Goal: Task Accomplishment & Management: Use online tool/utility

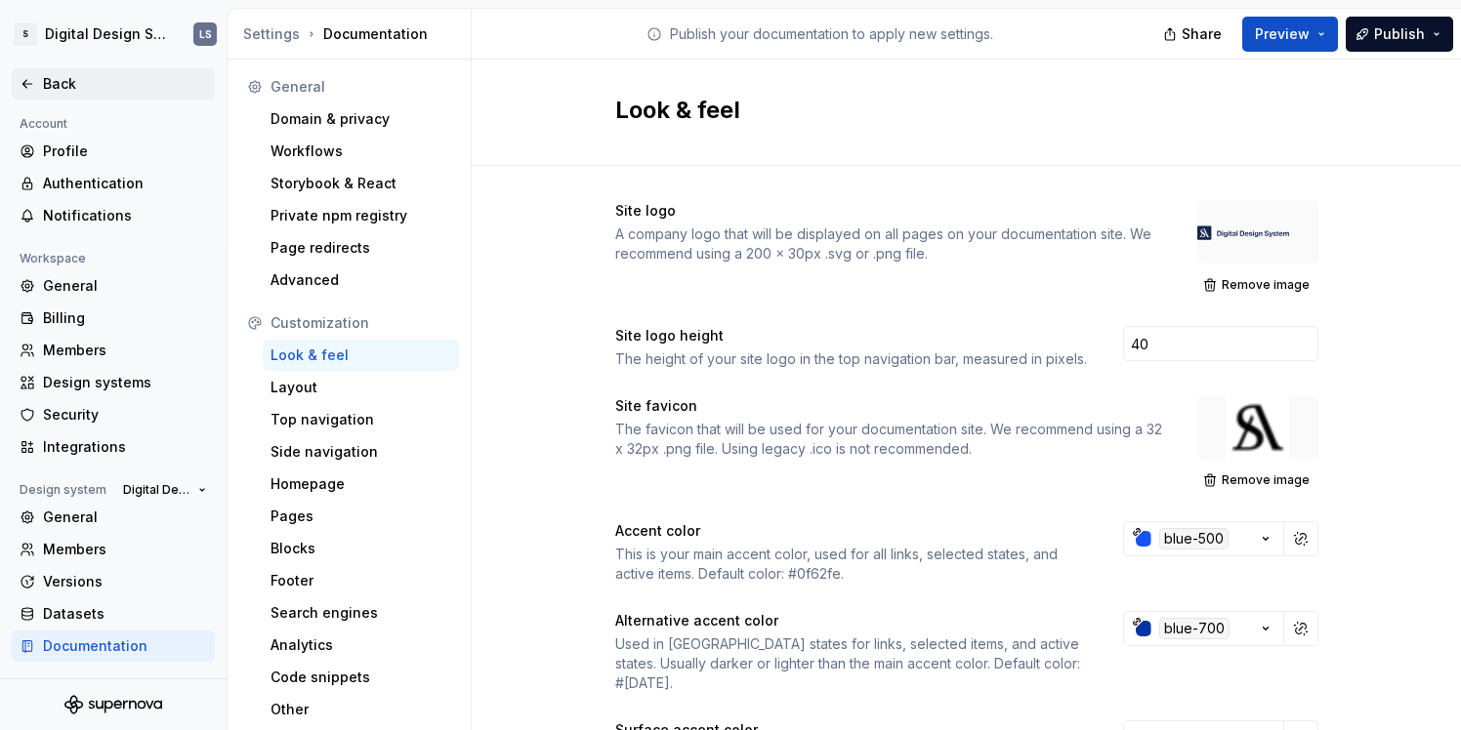
click at [67, 84] on div "Back" at bounding box center [125, 84] width 164 height 20
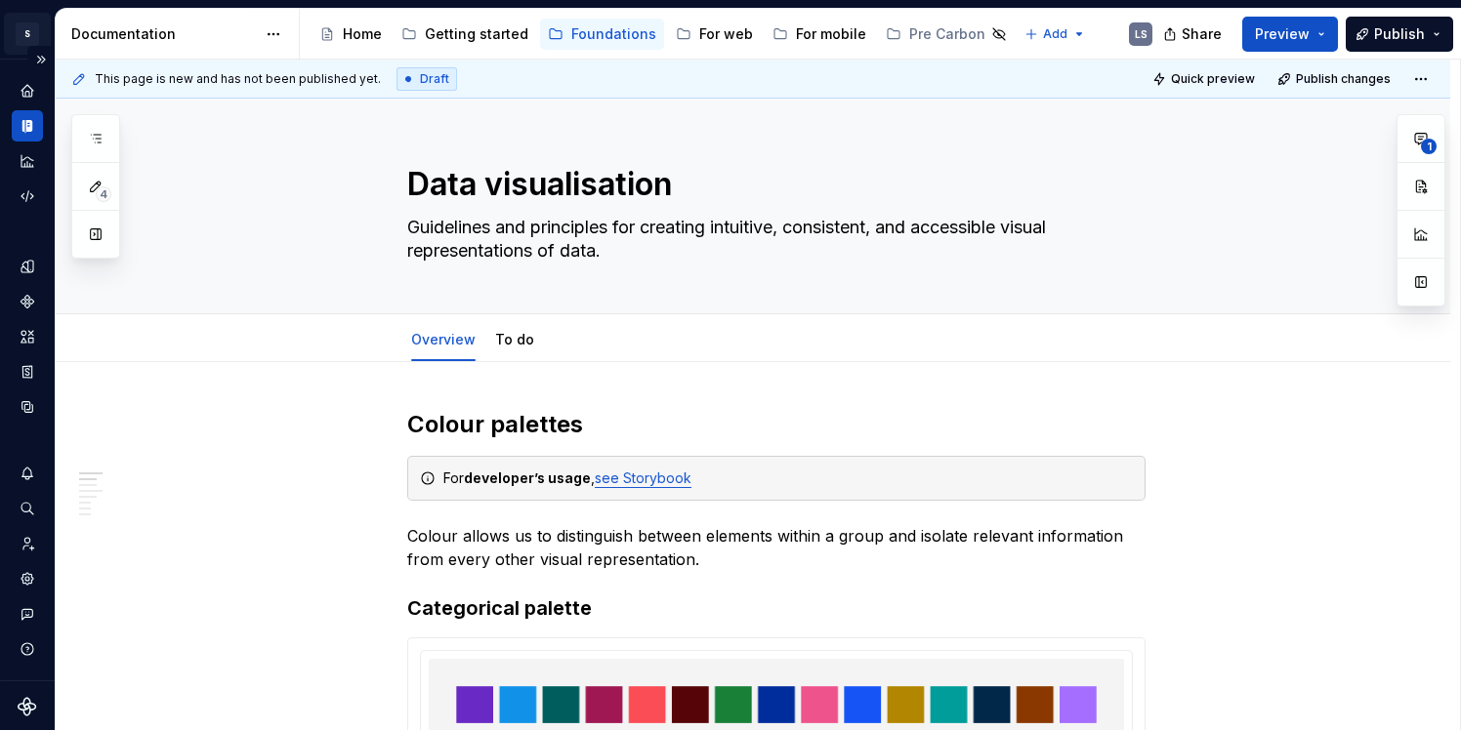
click at [23, 25] on html "S Digital Design System LS Design system data Documentation Accessibility guide…" at bounding box center [730, 365] width 1461 height 730
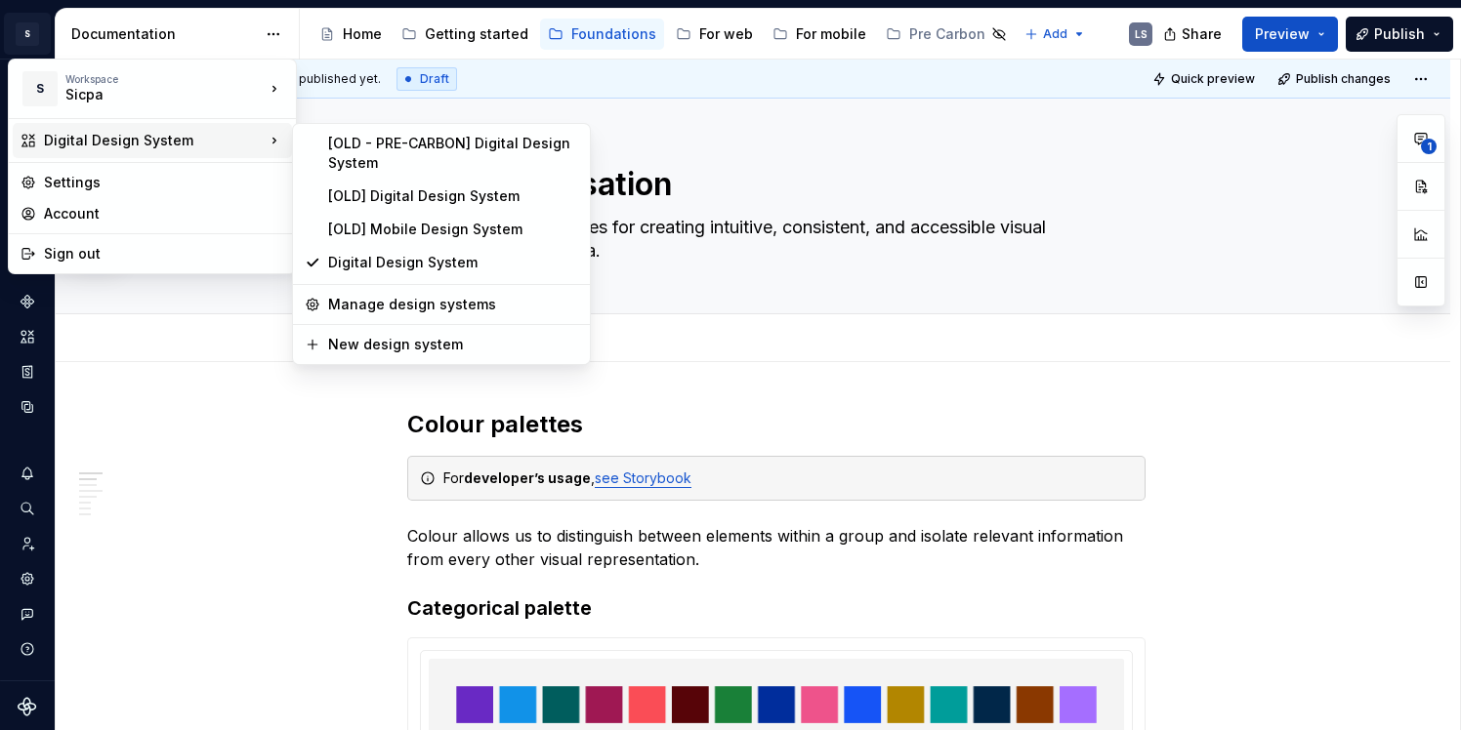
click at [71, 143] on div "Digital Design System" at bounding box center [154, 141] width 221 height 20
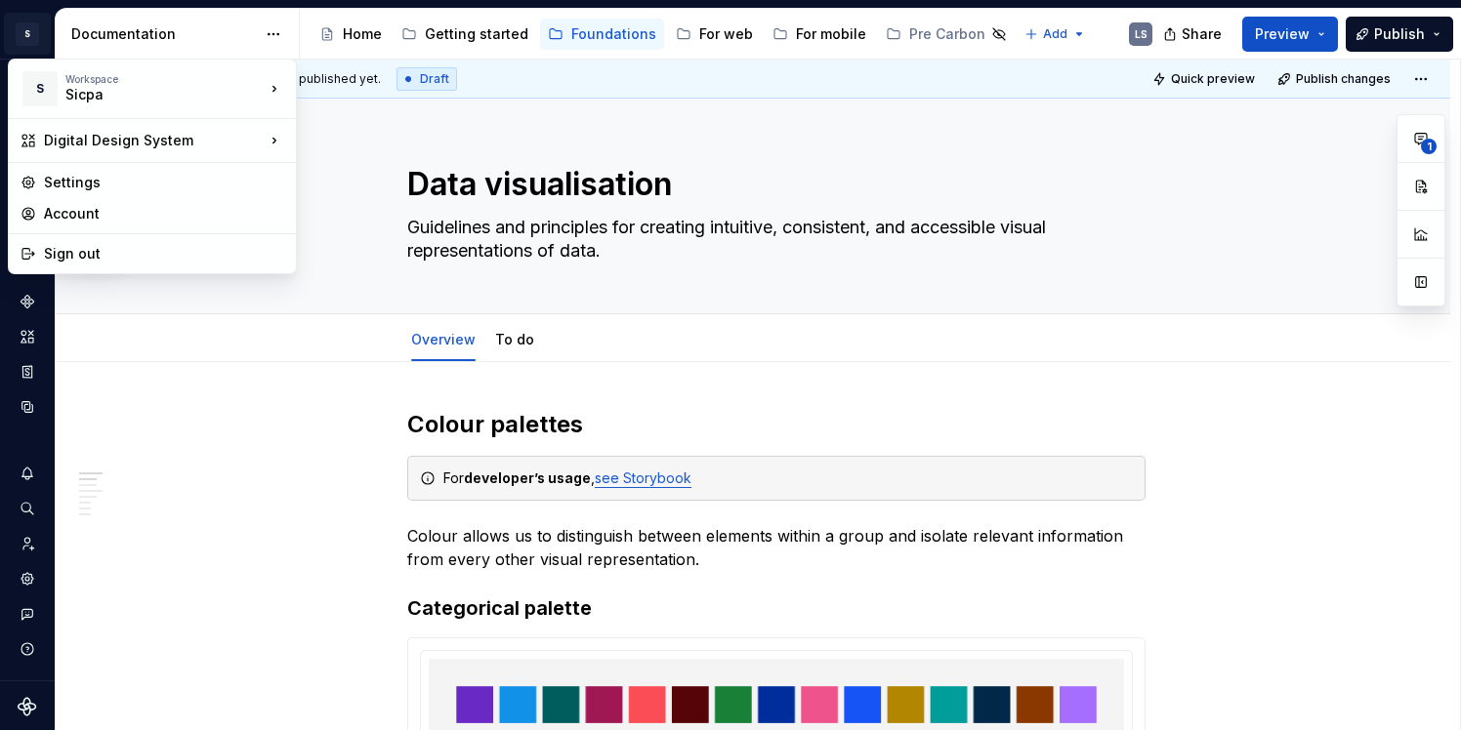
click at [184, 422] on html "S Digital Design System LS Design system data Documentation Accessibility guide…" at bounding box center [730, 365] width 1461 height 730
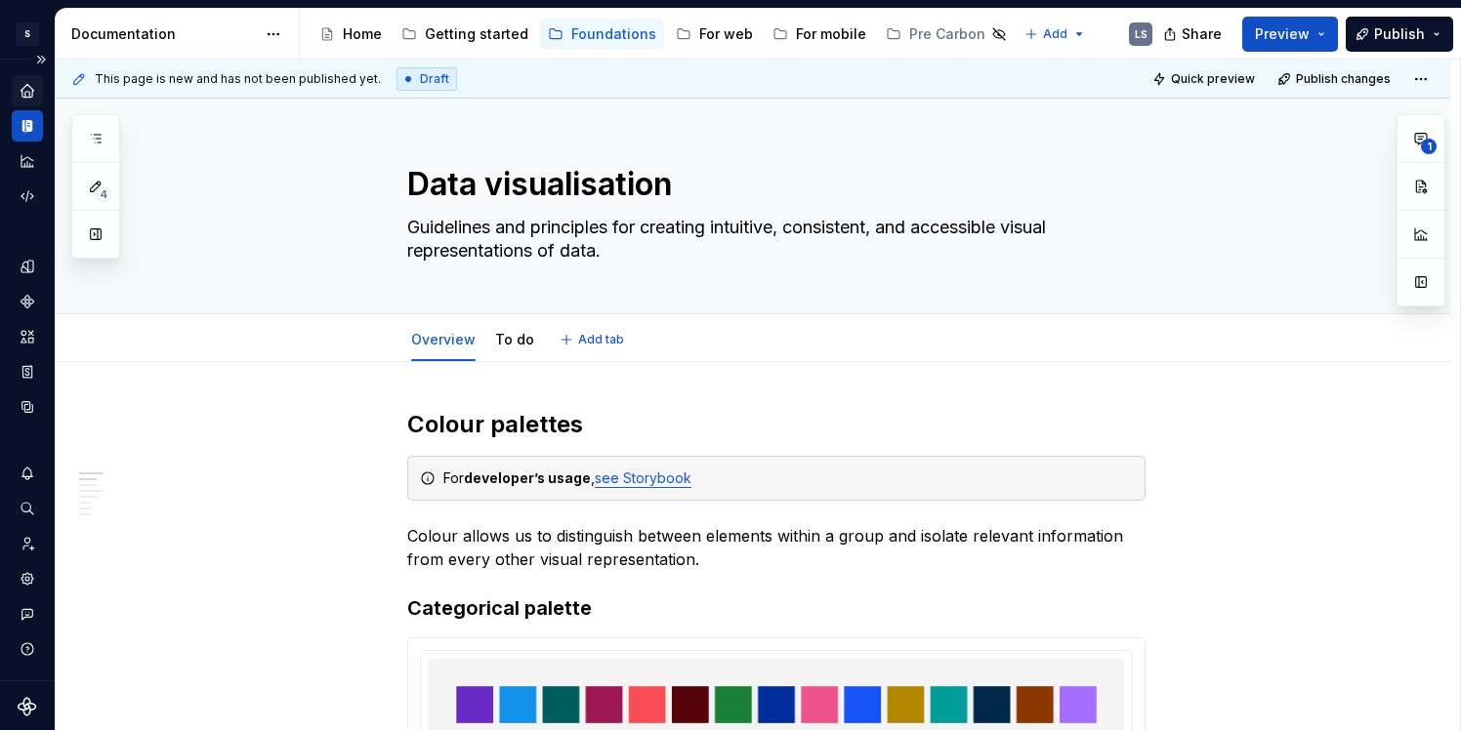
type textarea "*"
click at [28, 86] on icon "Home" at bounding box center [27, 90] width 13 height 13
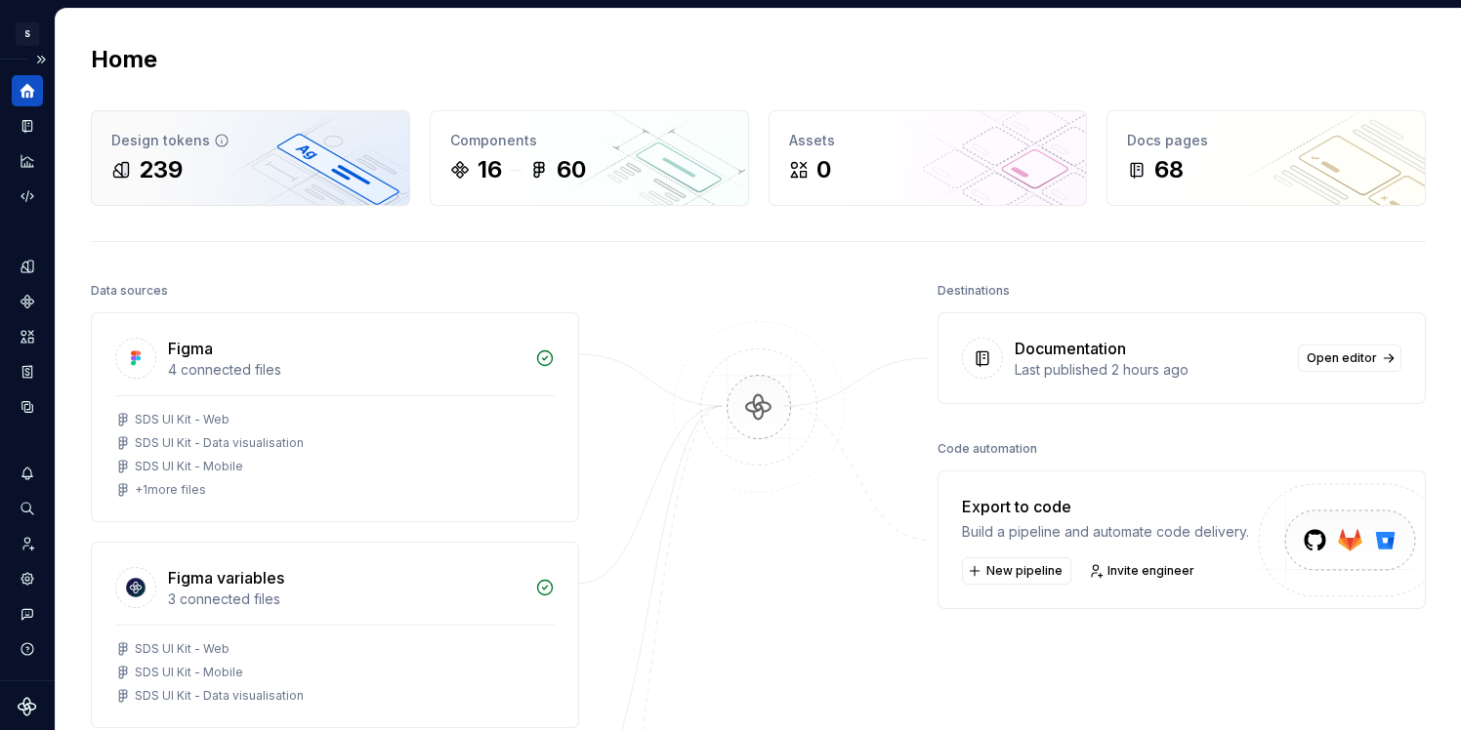
click at [295, 187] on div "Design tokens 239" at bounding box center [250, 158] width 317 height 94
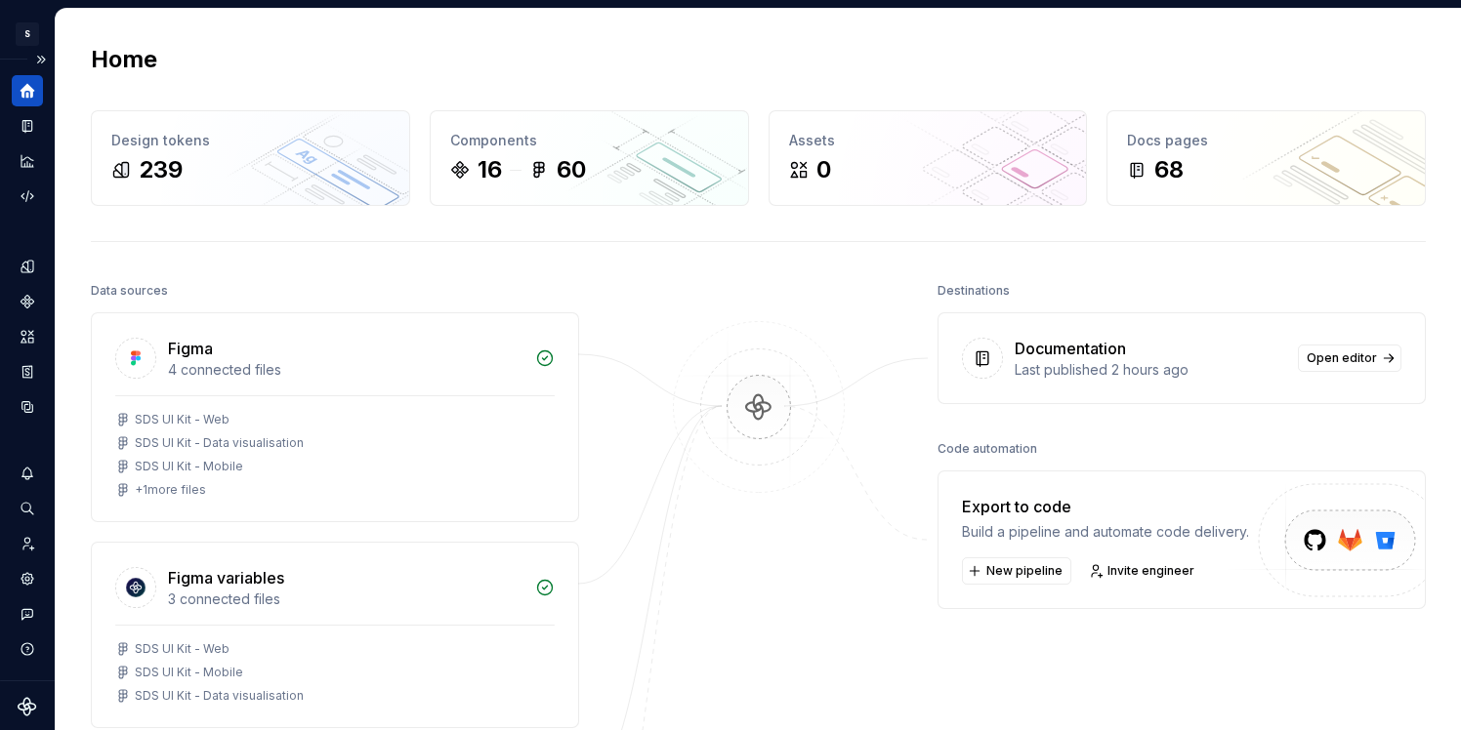
click at [1384, 631] on div "Destinations Documentation Last published 2 hours ago Open editor Code automati…" at bounding box center [1181, 662] width 488 height 771
click at [1041, 578] on span "New pipeline" at bounding box center [1024, 571] width 76 height 16
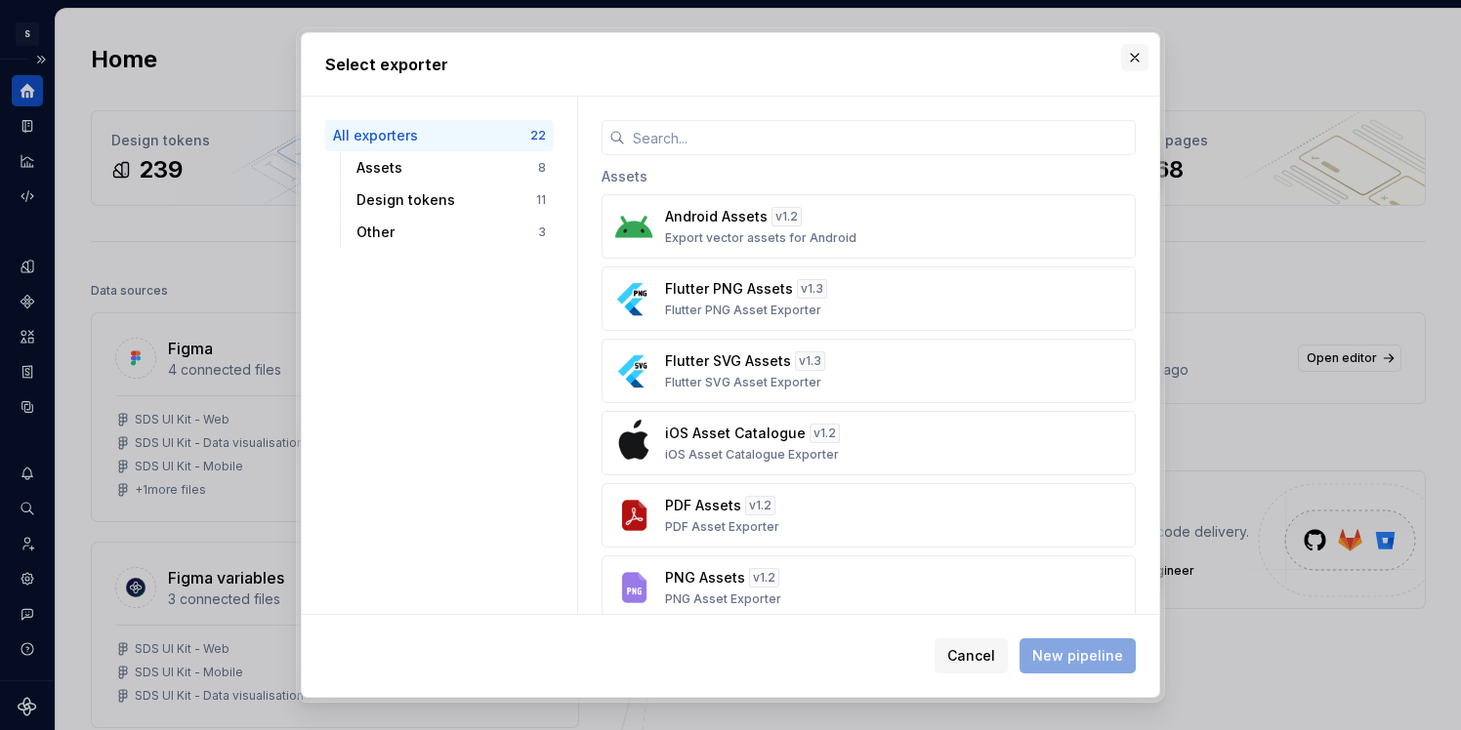
click at [1130, 53] on button "button" at bounding box center [1134, 57] width 27 height 27
